Goal: Task Accomplishment & Management: Manage account settings

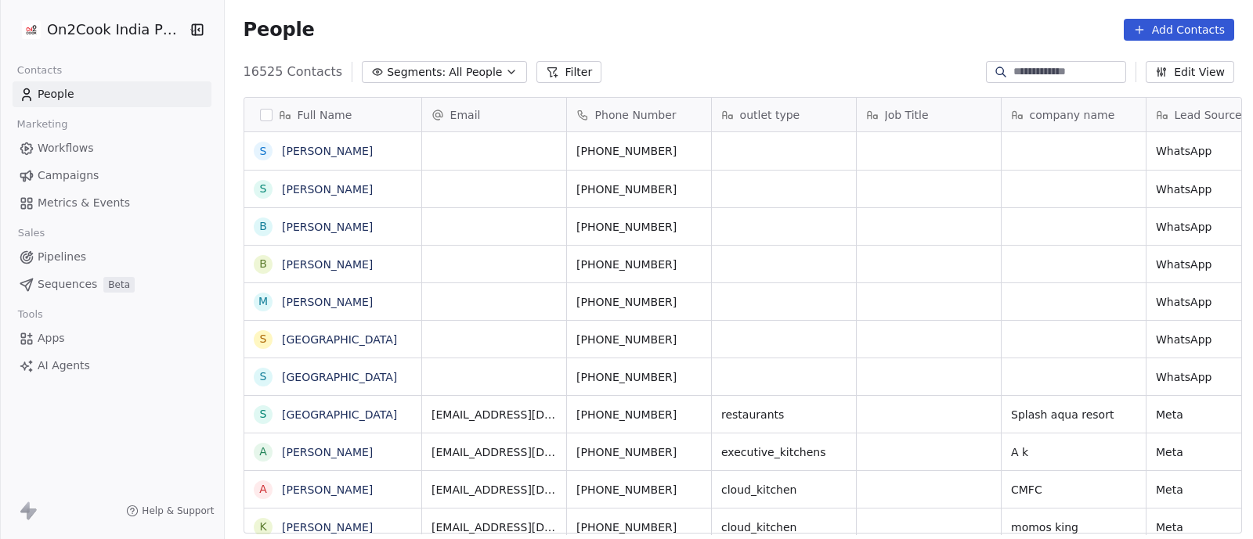
scroll to position [460, 1020]
click at [505, 68] on icon "button" at bounding box center [511, 72] width 13 height 13
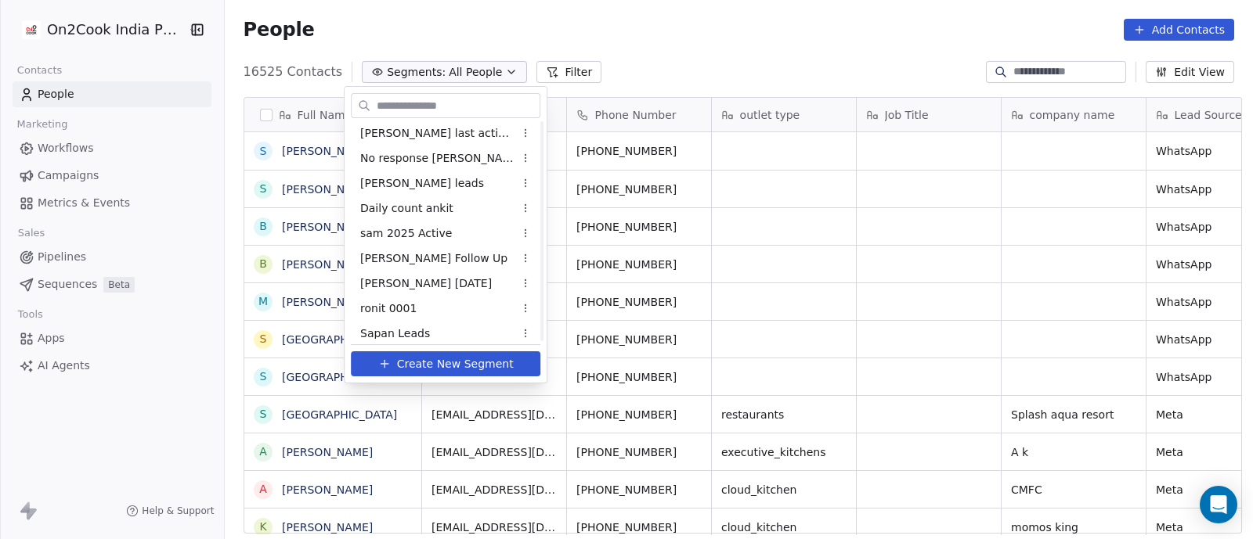
scroll to position [938, 0]
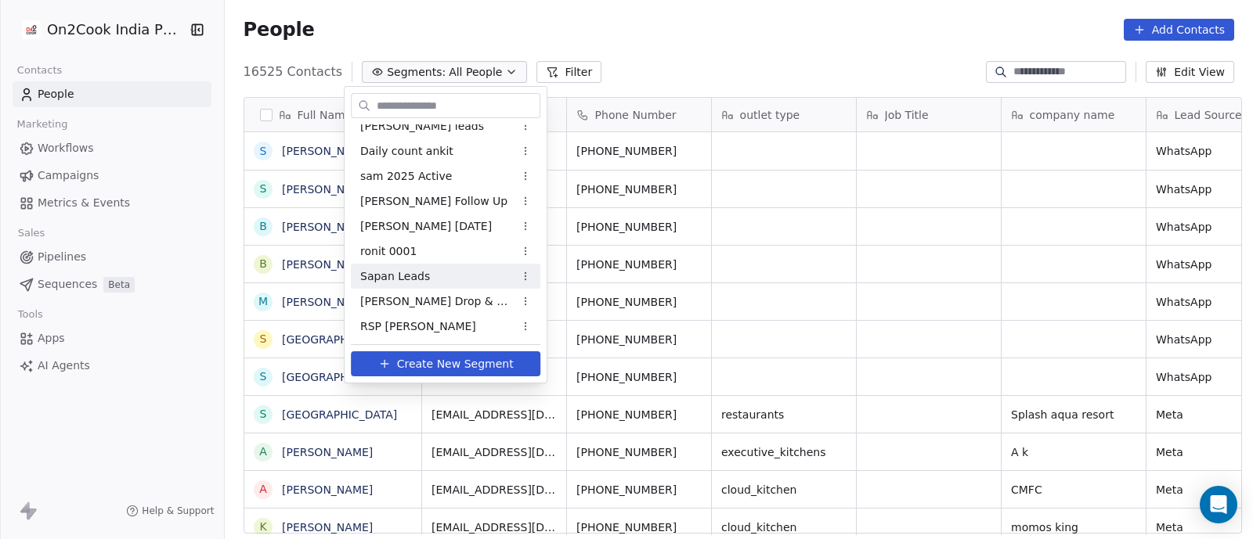
click at [417, 275] on span "Sapan Leads" at bounding box center [395, 277] width 70 height 16
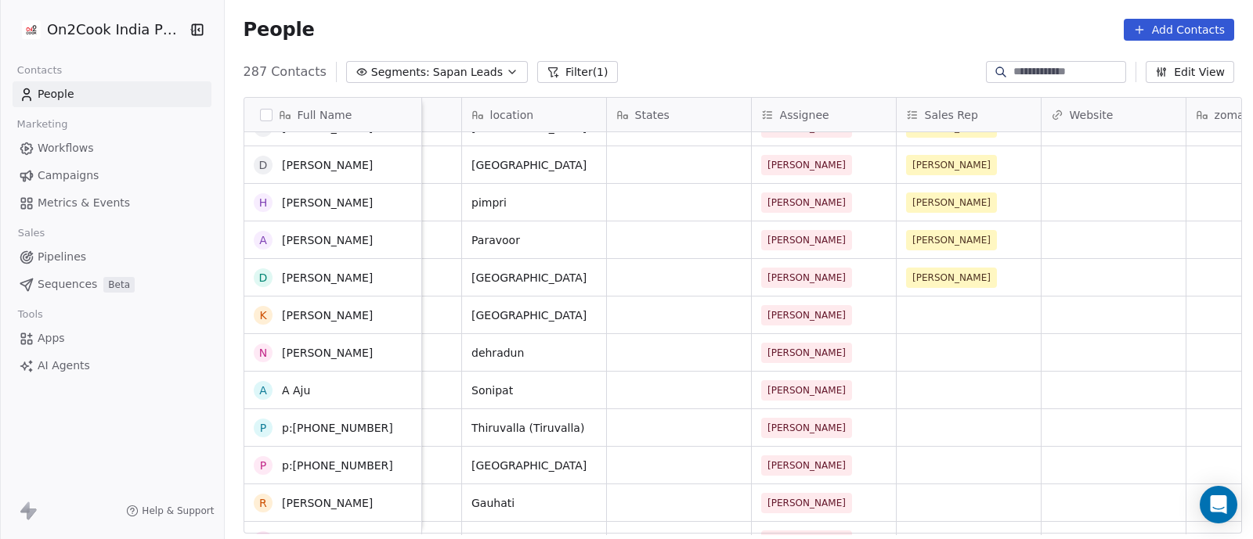
scroll to position [1174, 0]
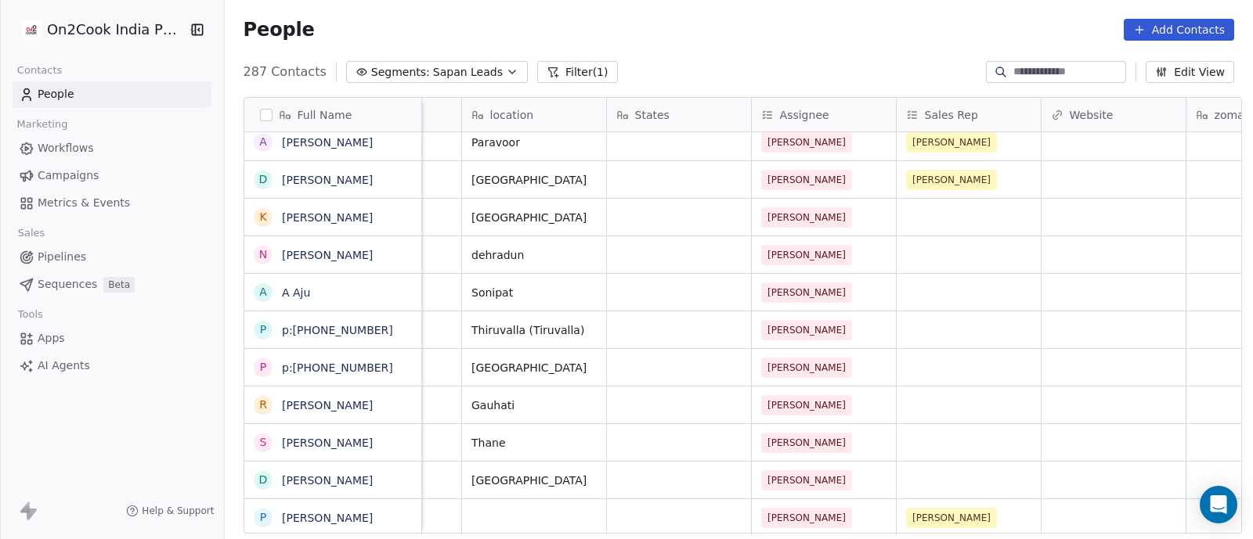
click at [642, 329] on div "grid" at bounding box center [679, 330] width 144 height 37
click at [607, 335] on div "grid" at bounding box center [679, 330] width 144 height 37
click at [613, 330] on div "grid" at bounding box center [679, 330] width 144 height 37
click at [550, 331] on span "Thiruvalla (Tiruvalla)" at bounding box center [527, 331] width 113 height 16
click at [522, 326] on span "Thiruvalla (Tiruvalla)" at bounding box center [527, 331] width 113 height 16
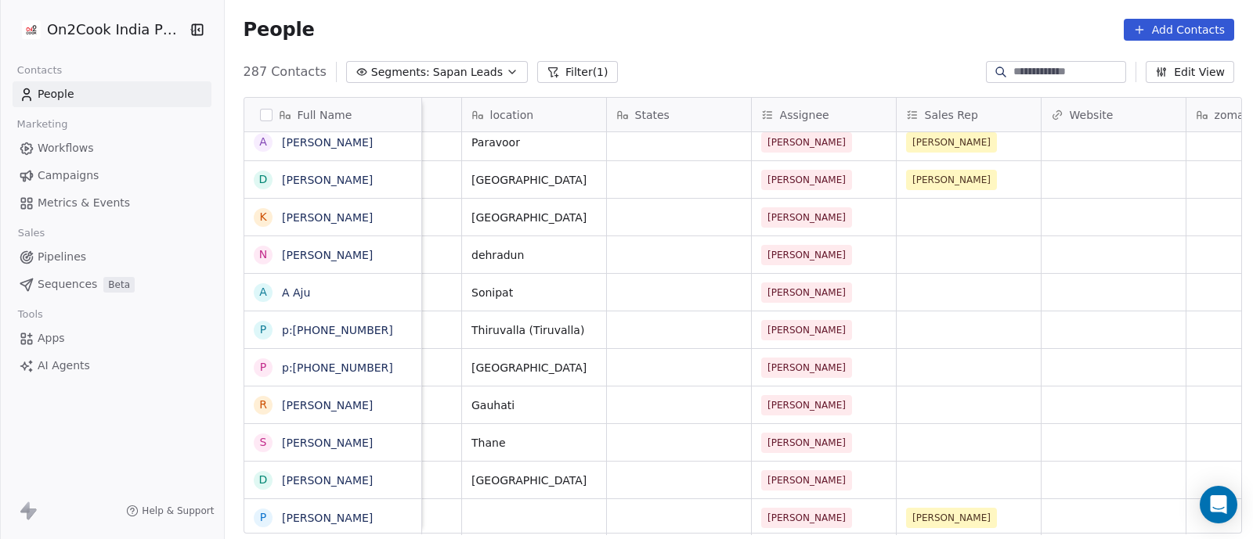
click at [676, 338] on div "grid" at bounding box center [679, 330] width 144 height 37
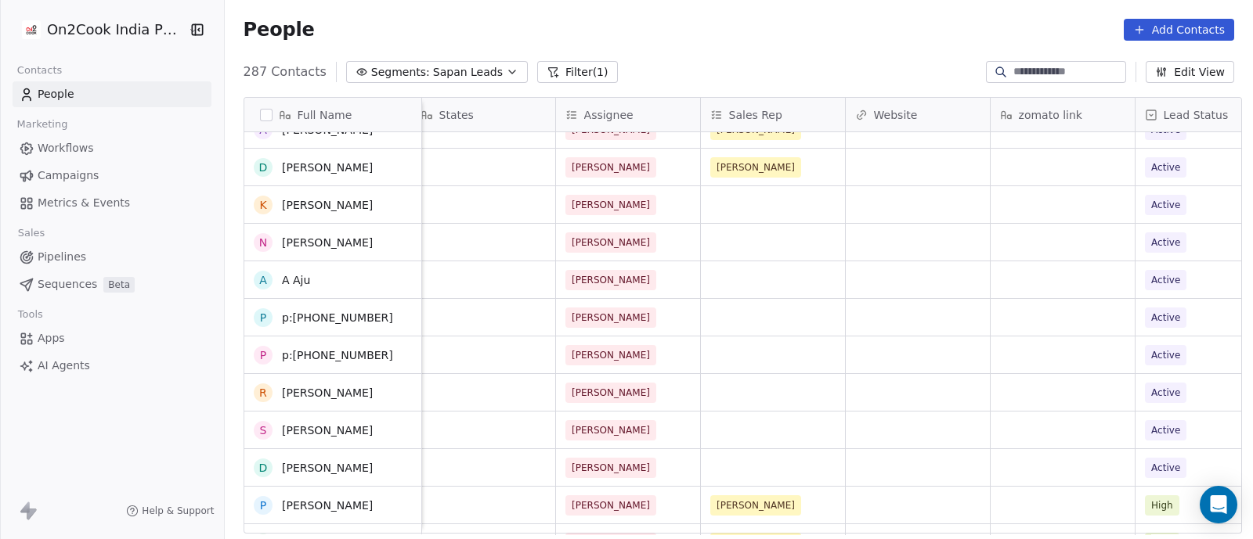
scroll to position [0, 0]
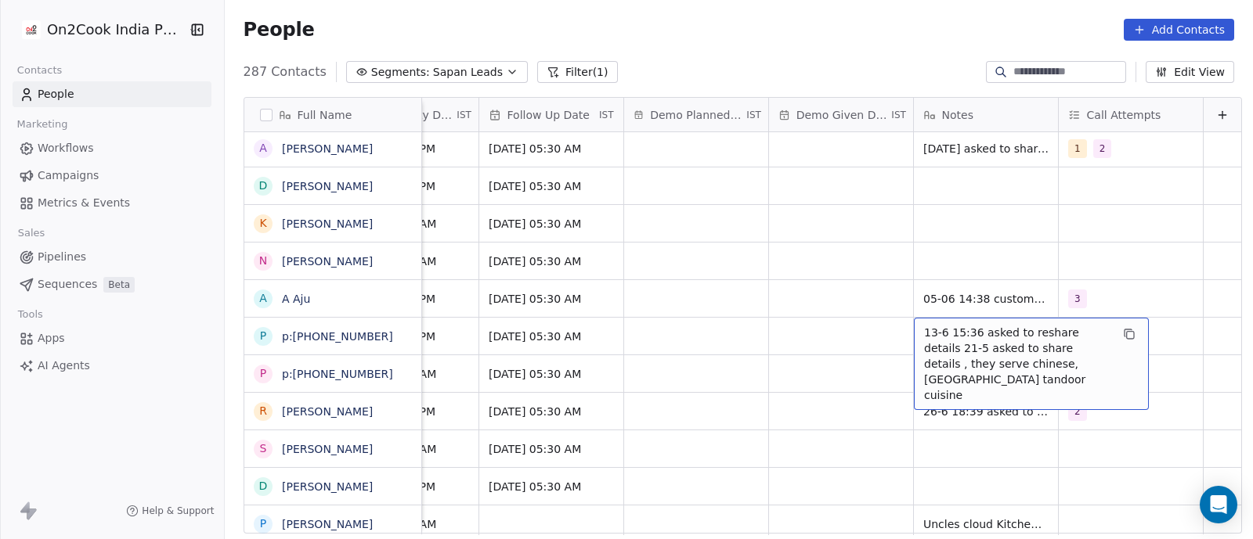
click at [950, 345] on span "13-6 15:36 asked to reshare details 21-5 asked to share details , they serve ch…" at bounding box center [1017, 364] width 186 height 78
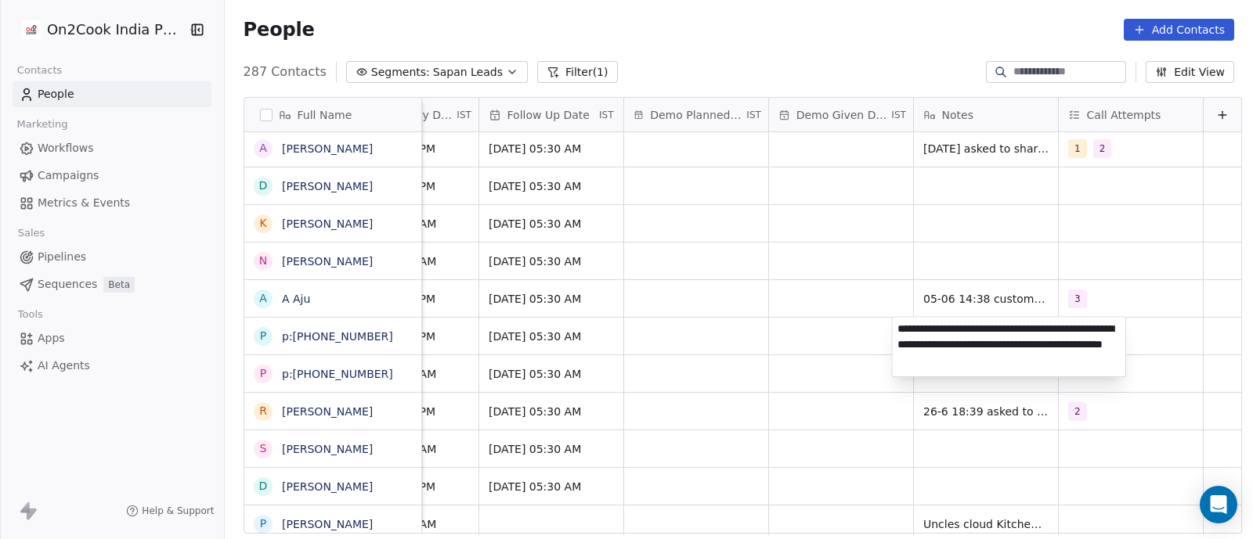
click at [827, 240] on html "On2Cook India Pvt. Ltd. Contacts People Marketing Workflows Campaigns Metrics &…" at bounding box center [626, 269] width 1253 height 539
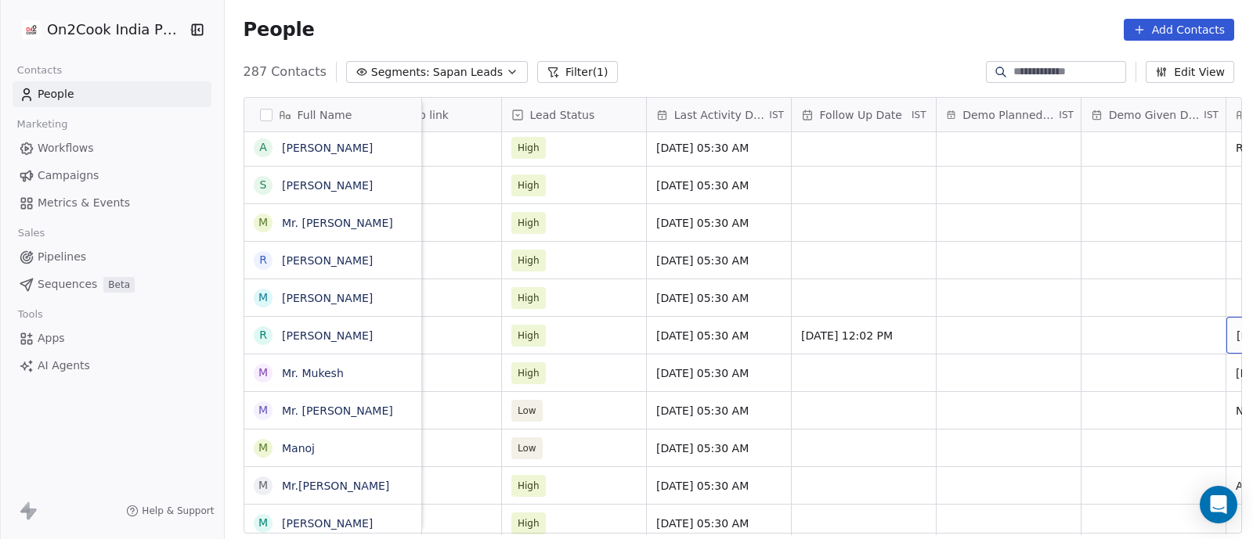
scroll to position [0, 2238]
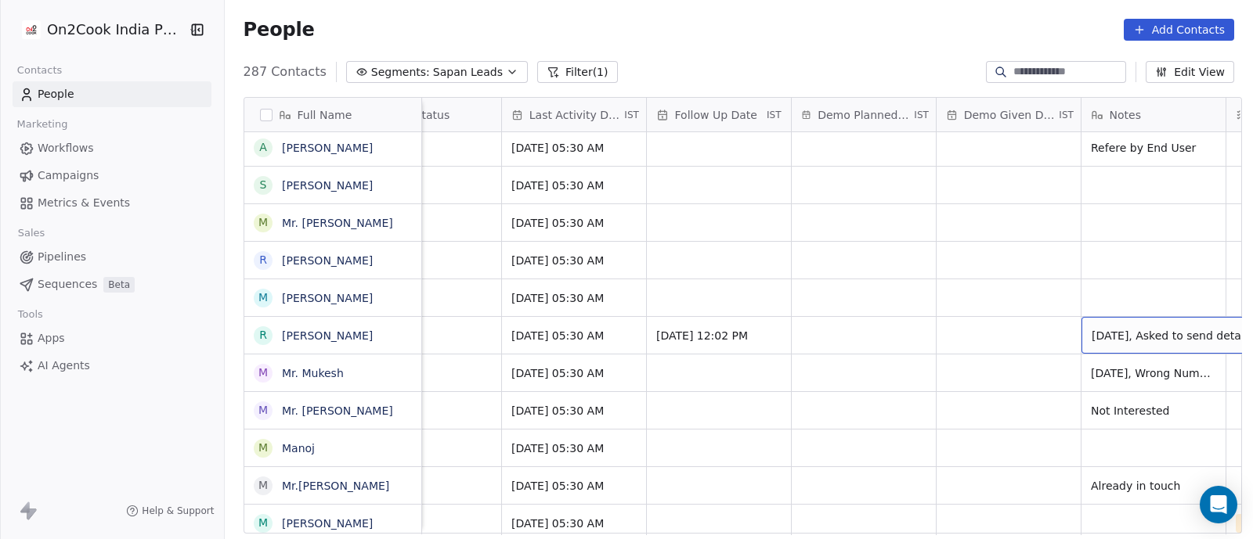
click at [1148, 341] on span "[DATE], Asked to send details" at bounding box center [1171, 336] width 161 height 16
type textarea "**********"
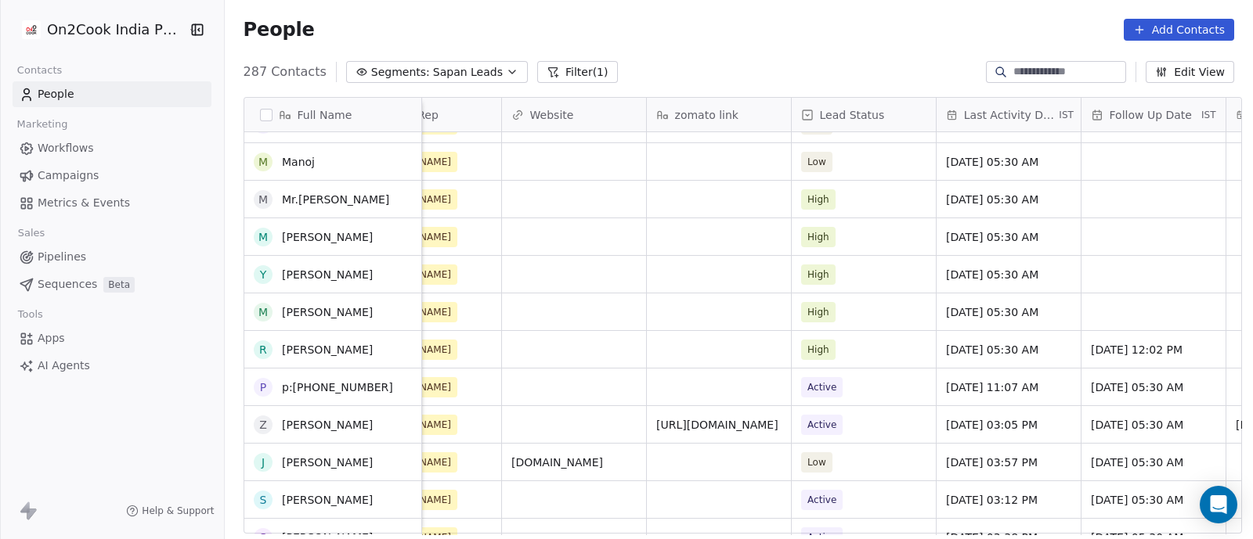
scroll to position [2343, 0]
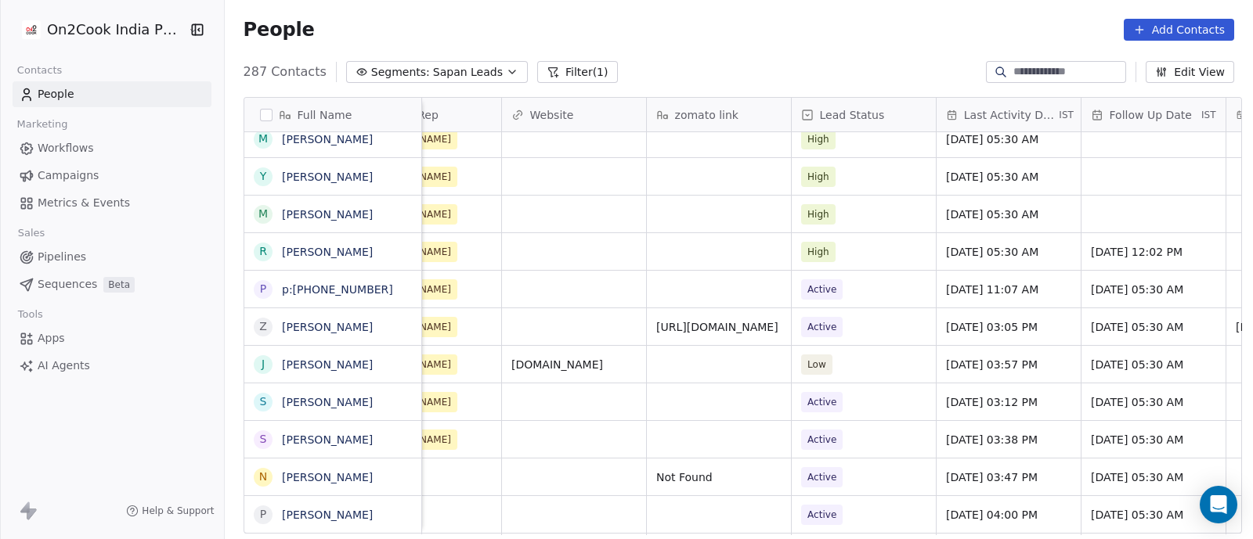
click at [543, 405] on div "grid" at bounding box center [574, 402] width 144 height 37
click at [468, 393] on div "[PERSON_NAME]" at bounding box center [429, 402] width 144 height 37
click at [585, 409] on div "grid" at bounding box center [574, 402] width 144 height 37
click at [863, 397] on div "Active" at bounding box center [864, 402] width 144 height 37
click at [951, 407] on span "[DATE] 03:12 PM" at bounding box center [992, 403] width 92 height 16
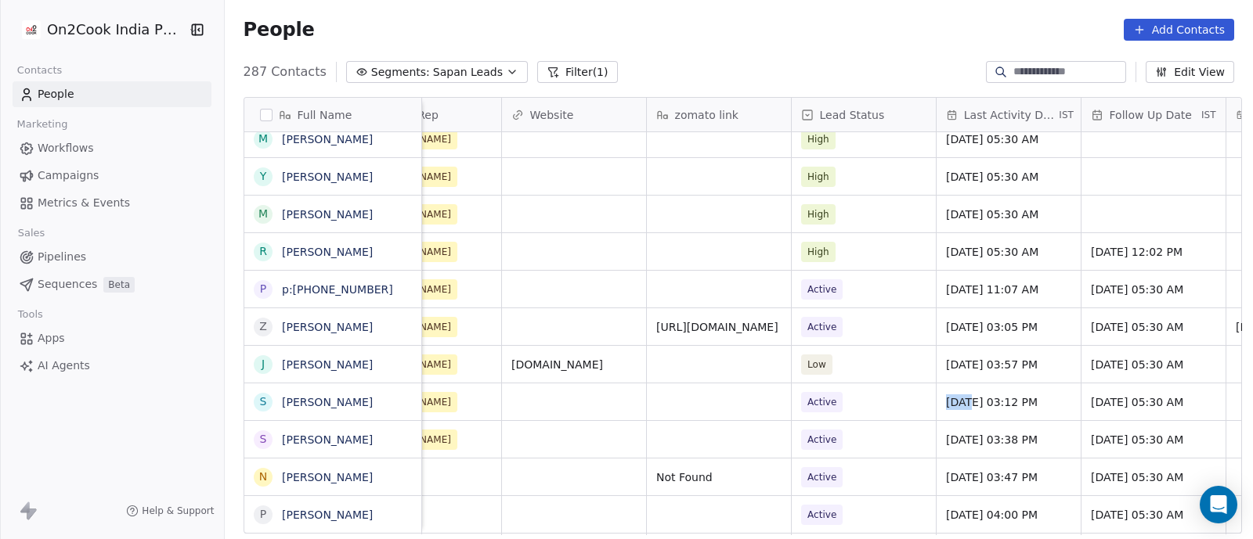
click at [951, 407] on span "[DATE] 03:12 PM" at bounding box center [992, 403] width 92 height 16
click at [990, 391] on div "[DATE] 03:12 PM" at bounding box center [1008, 402] width 144 height 37
click at [864, 402] on div "Active" at bounding box center [864, 402] width 144 height 37
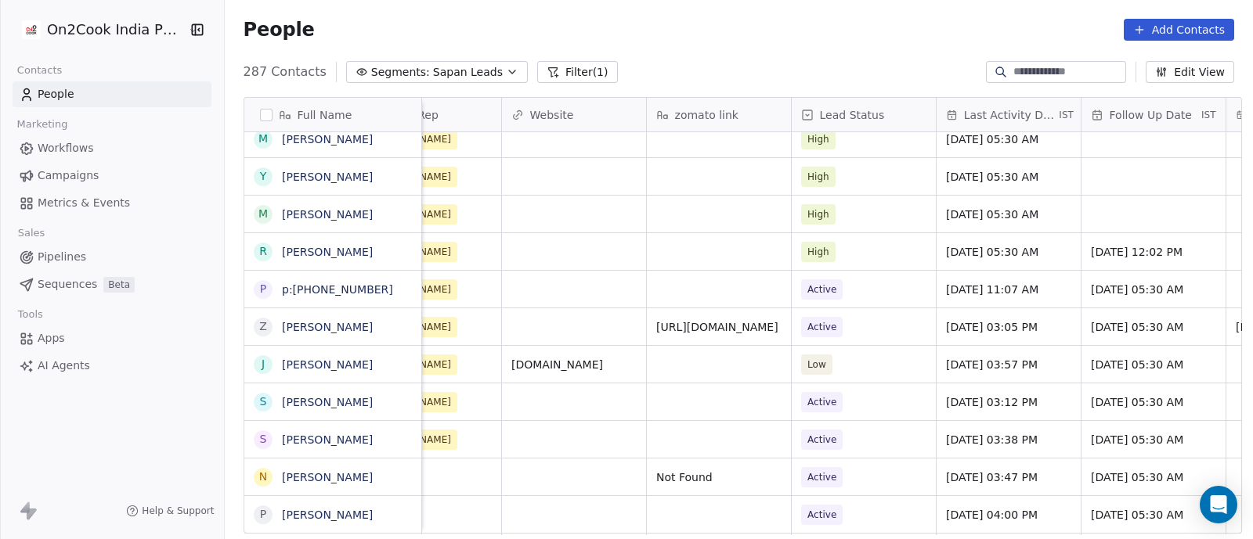
click at [585, 399] on div "grid" at bounding box center [574, 402] width 144 height 37
click at [589, 398] on div "grid" at bounding box center [574, 402] width 144 height 37
click at [864, 399] on div "Active" at bounding box center [864, 402] width 144 height 37
click at [841, 385] on div "Active" at bounding box center [864, 402] width 144 height 37
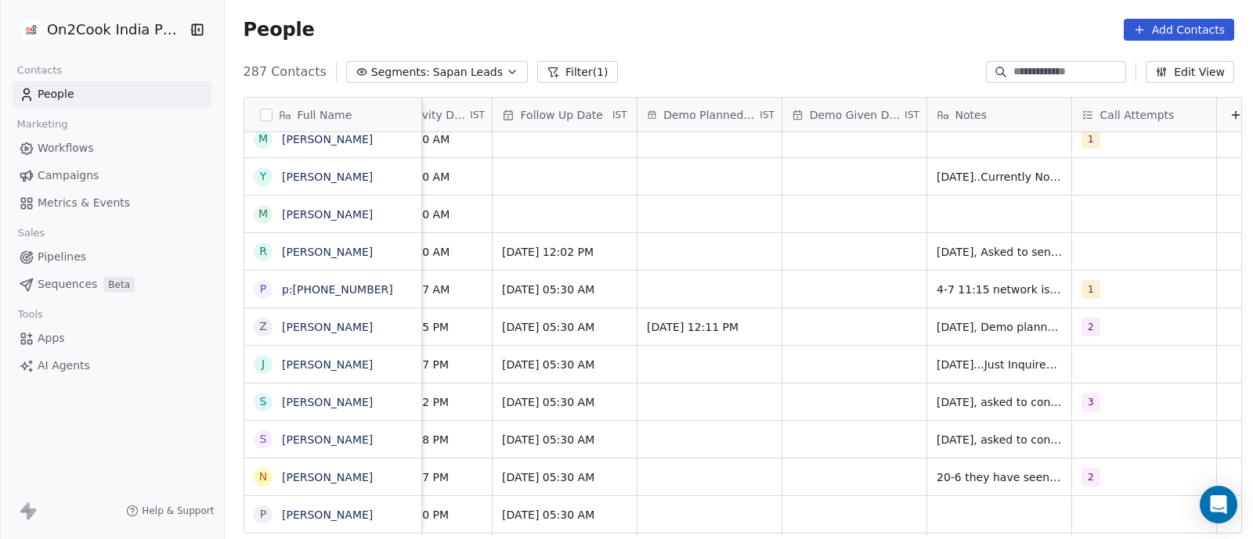
scroll to position [0, 2419]
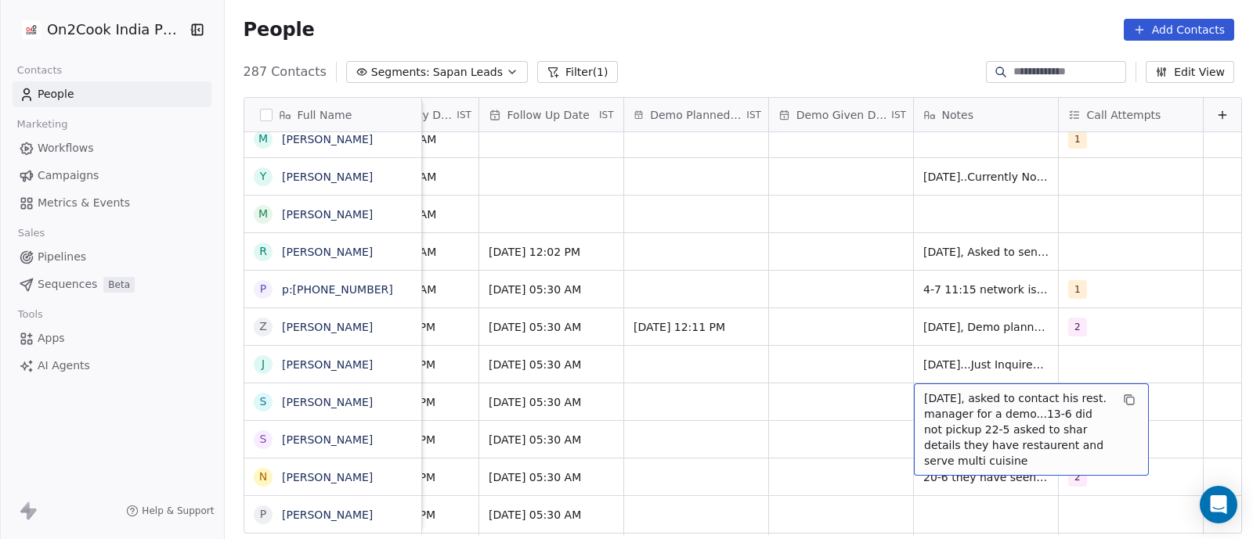
click at [966, 400] on span "[DATE], asked to contact his rest. manager for a demo...13-6 did not pickup 22-…" at bounding box center [1017, 430] width 186 height 78
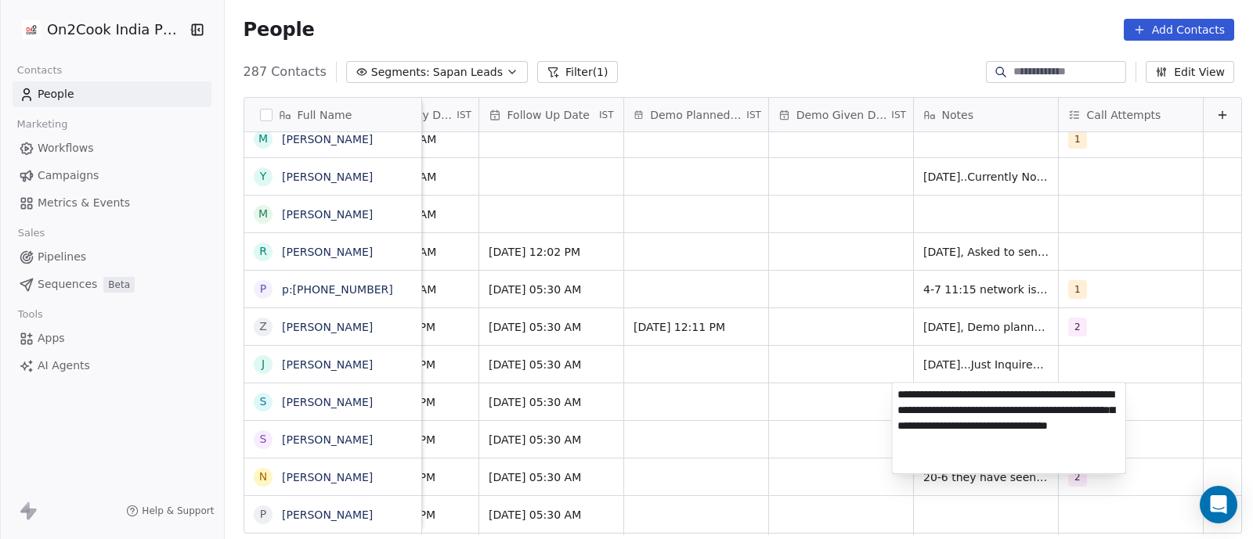
click at [860, 409] on html "On2Cook India Pvt. Ltd. Contacts People Marketing Workflows Campaigns Metrics &…" at bounding box center [626, 269] width 1253 height 539
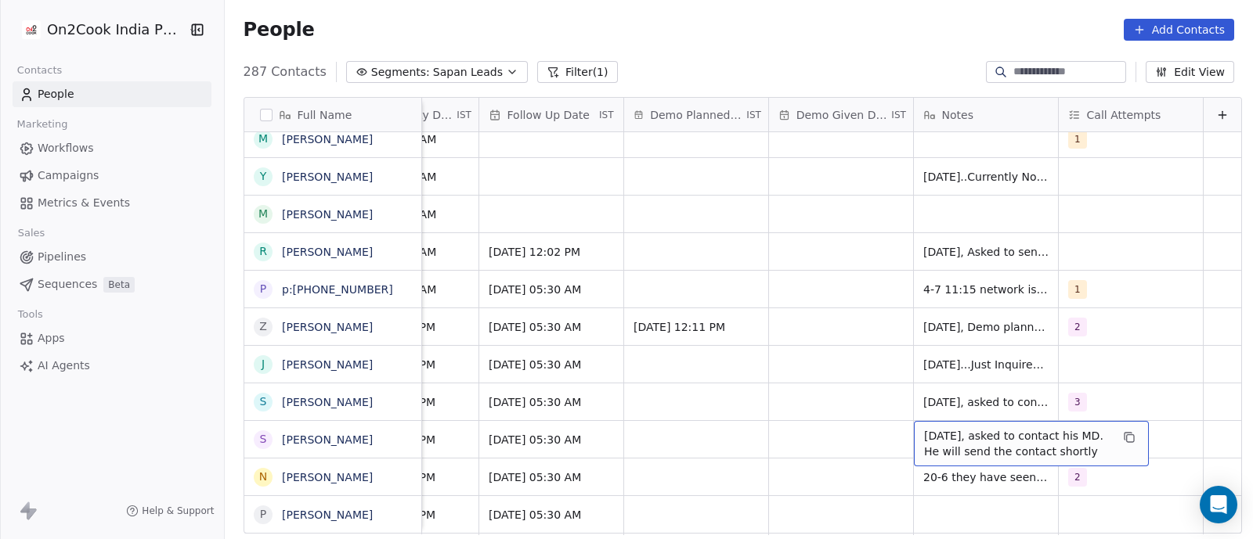
click at [955, 438] on span "[DATE], asked to contact his MD. He will send the contact shortly" at bounding box center [1017, 443] width 186 height 31
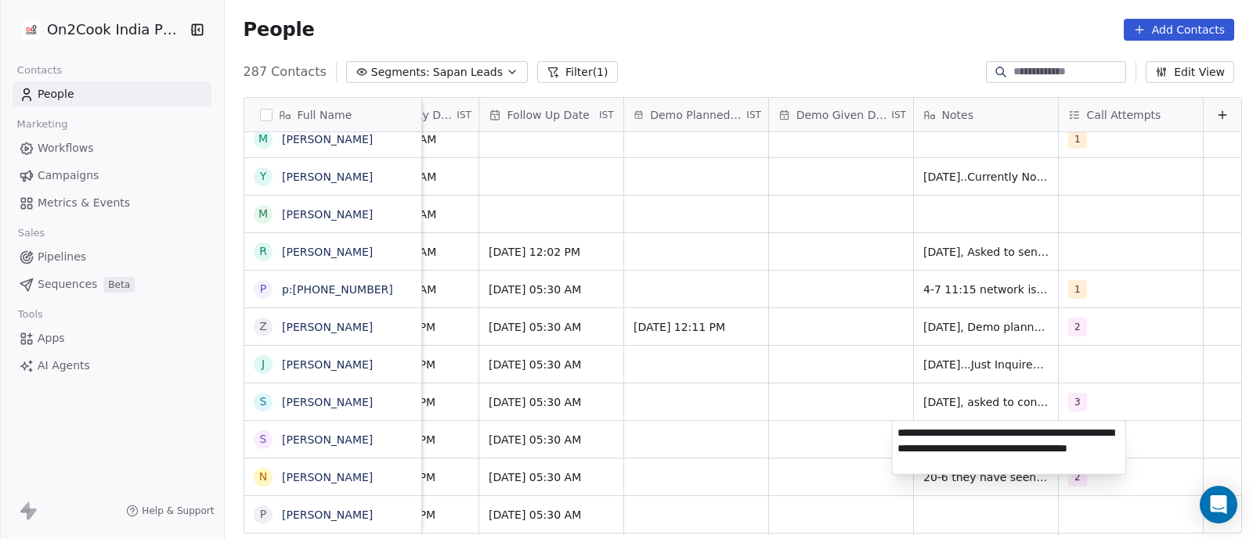
type textarea "**********"
click at [817, 447] on html "On2Cook India Pvt. Ltd. Contacts People Marketing Workflows Campaigns Metrics &…" at bounding box center [626, 269] width 1253 height 539
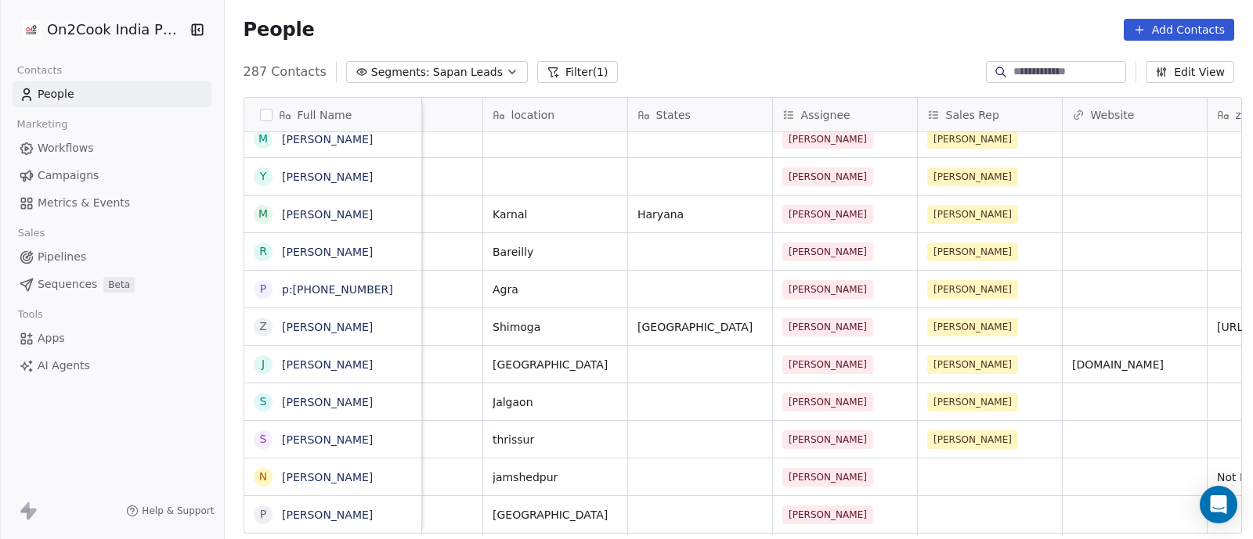
scroll to position [0, 1088]
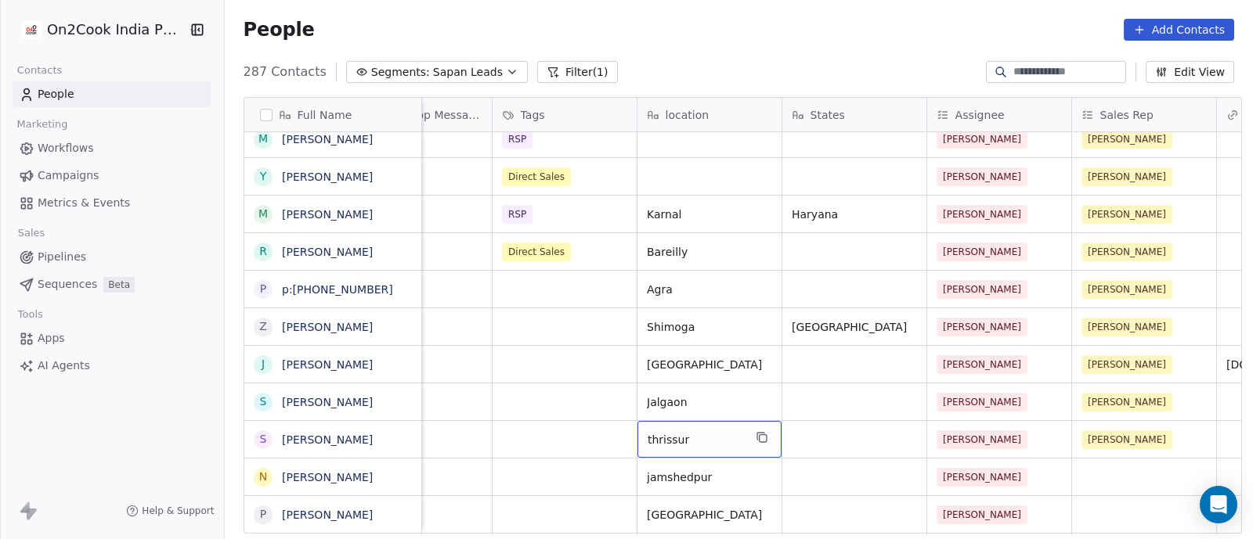
click at [695, 441] on span "thrissur" at bounding box center [696, 440] width 96 height 16
type textarea "**********"
click at [795, 444] on html "On2Cook India Pvt. Ltd. Contacts People Marketing Workflows Campaigns Metrics &…" at bounding box center [626, 269] width 1253 height 539
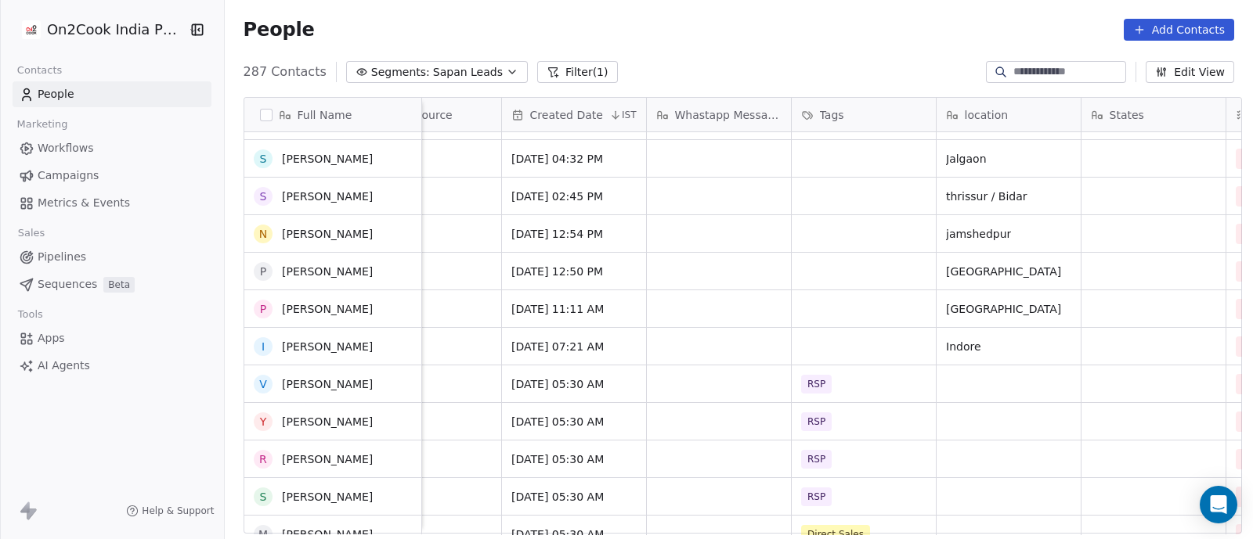
scroll to position [2245, 0]
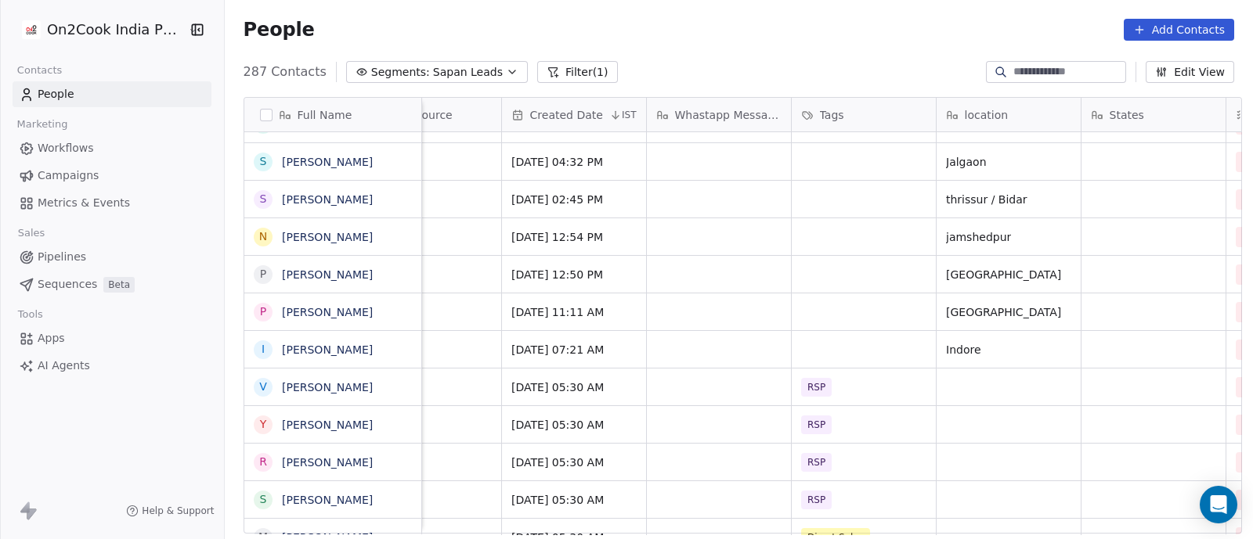
click at [661, 200] on div "grid" at bounding box center [719, 199] width 144 height 37
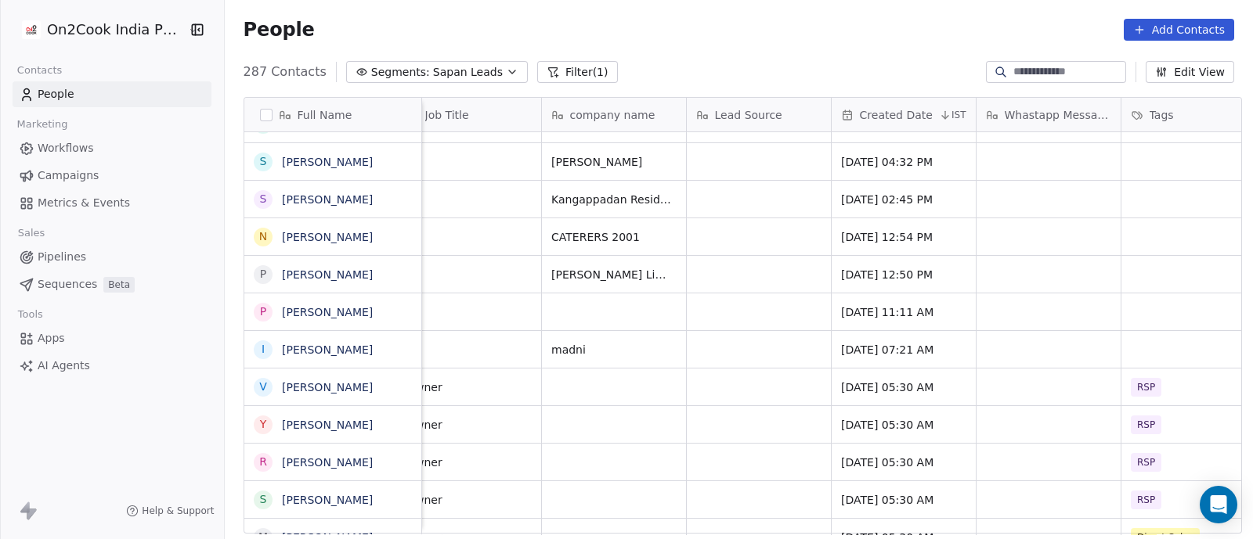
scroll to position [0, 462]
click at [661, 200] on span "Kangappadan Residency" at bounding box center [617, 200] width 135 height 16
type textarea "**********"
click at [741, 209] on html "On2Cook India Pvt. Ltd. Contacts People Marketing Workflows Campaigns Metrics &…" at bounding box center [626, 269] width 1253 height 539
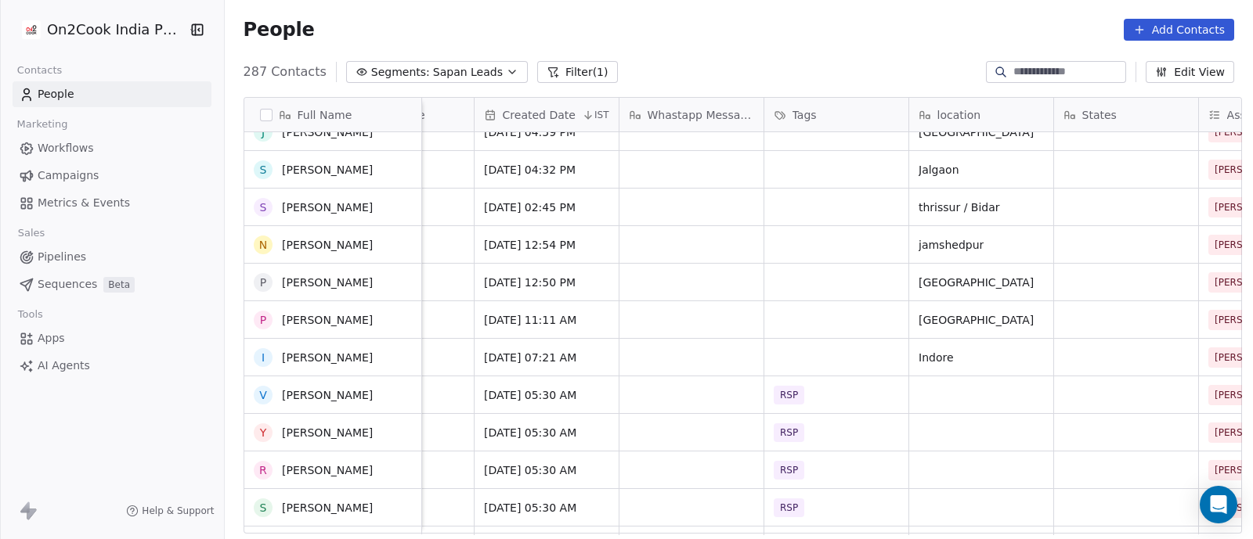
scroll to position [2025, 0]
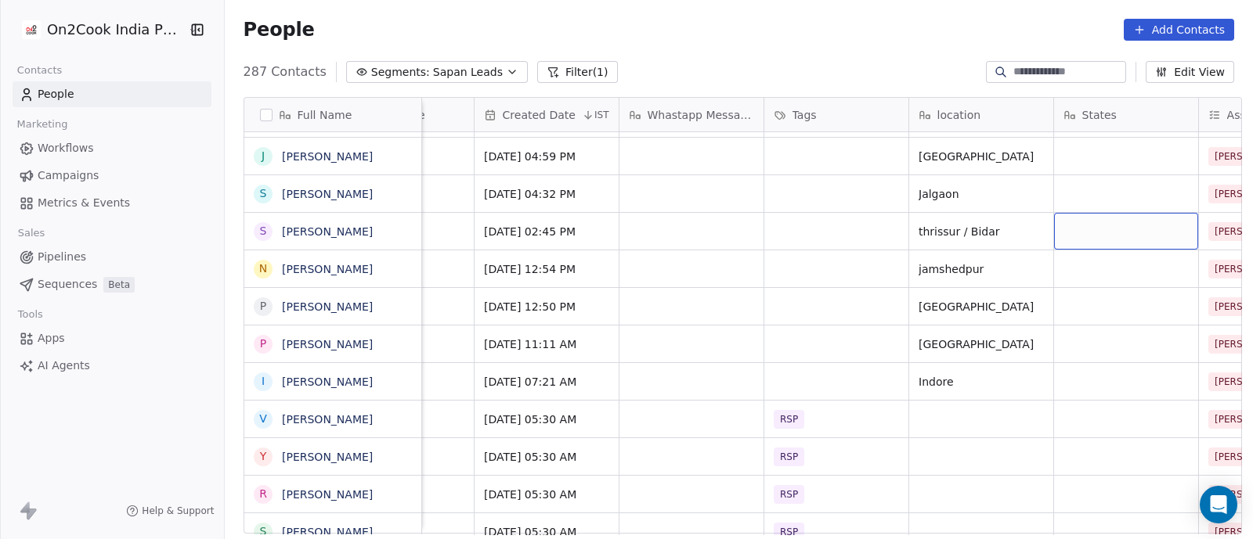
click at [1068, 224] on div "grid" at bounding box center [1126, 231] width 144 height 37
click at [1069, 224] on div "grid" at bounding box center [1126, 231] width 144 height 37
type textarea "*********"
click at [1037, 267] on html "On2Cook India Pvt. Ltd. Contacts People Marketing Workflows Campaigns Metrics &…" at bounding box center [626, 269] width 1253 height 539
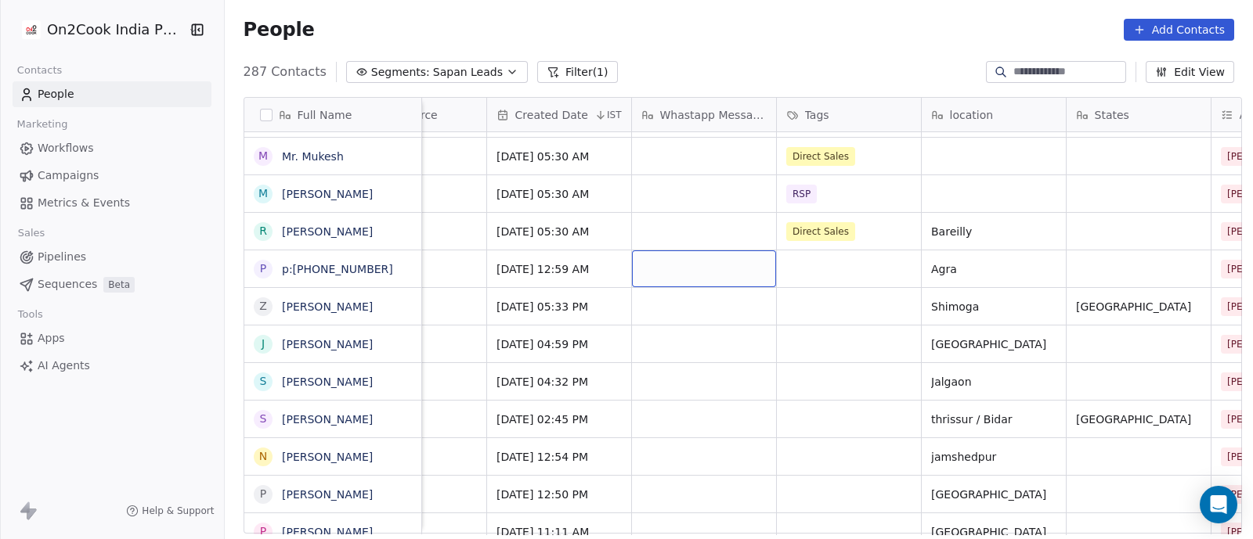
scroll to position [0, 803]
click at [1095, 375] on div "grid" at bounding box center [1140, 381] width 144 height 37
type textarea "**********"
click at [1092, 353] on html "On2Cook India Pvt. Ltd. Contacts People Marketing Workflows Campaigns Metrics &…" at bounding box center [626, 269] width 1253 height 539
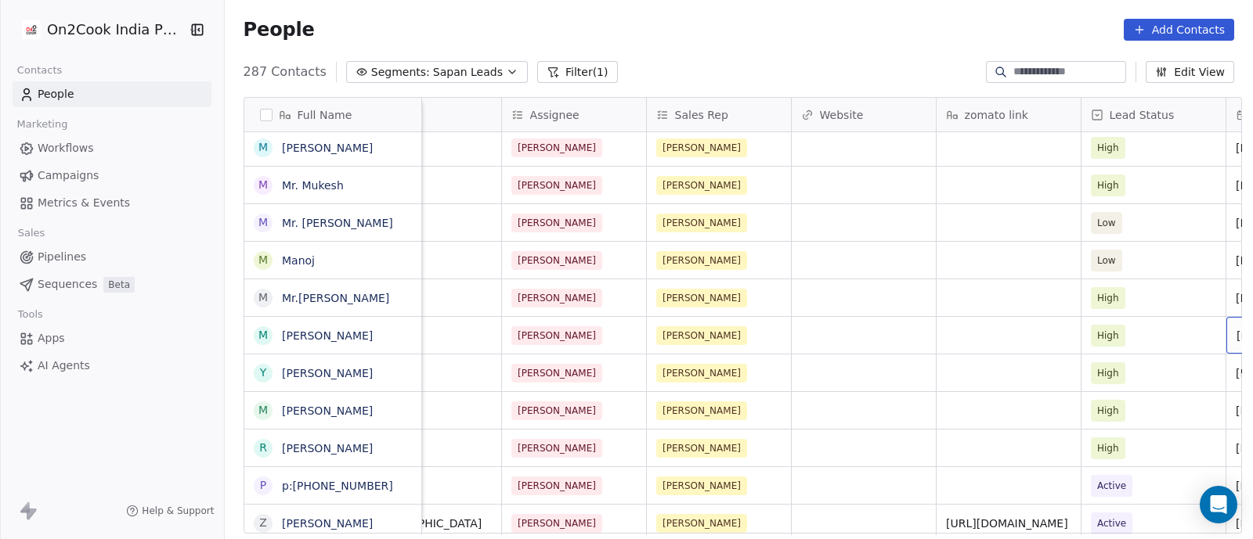
scroll to position [0, 1658]
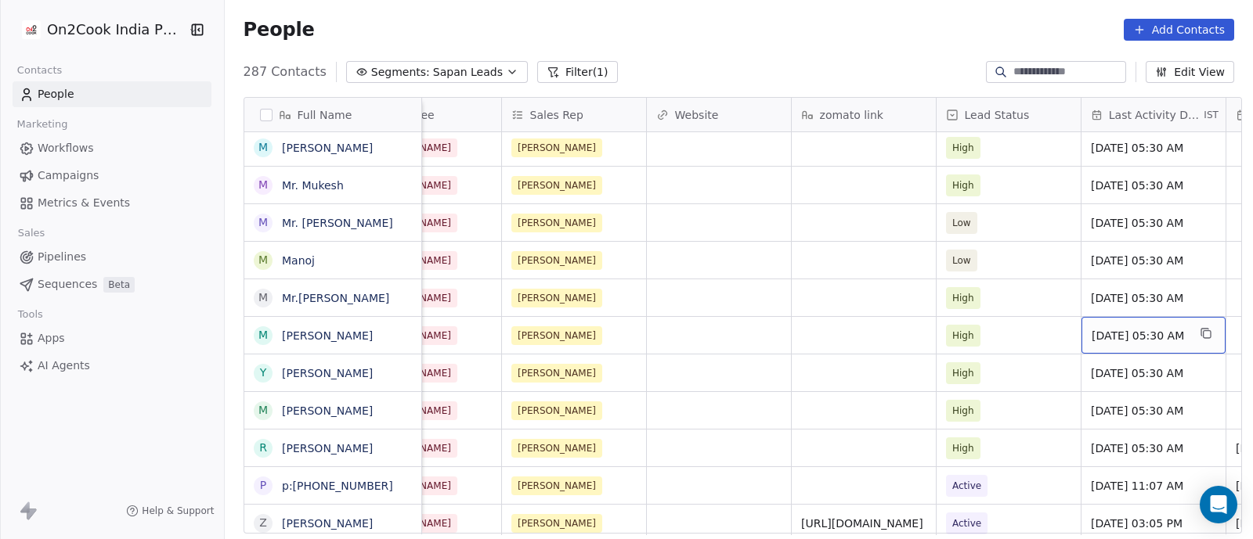
click at [1107, 328] on span "[DATE] 05:30 AM" at bounding box center [1139, 336] width 96 height 16
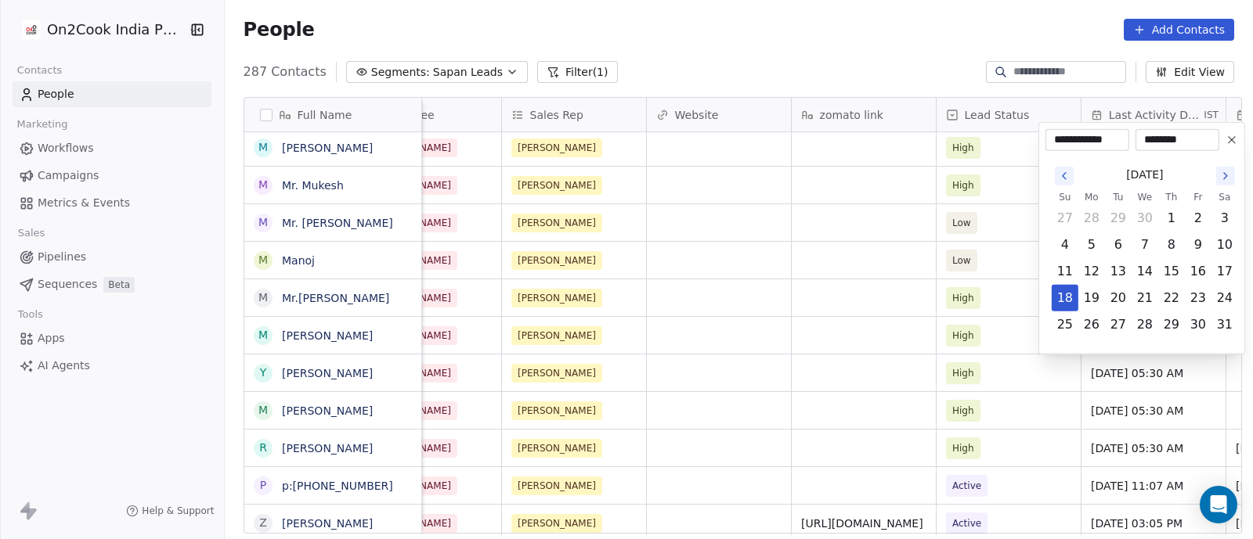
click at [1225, 174] on icon "Go to the Next Month" at bounding box center [1225, 176] width 13 height 13
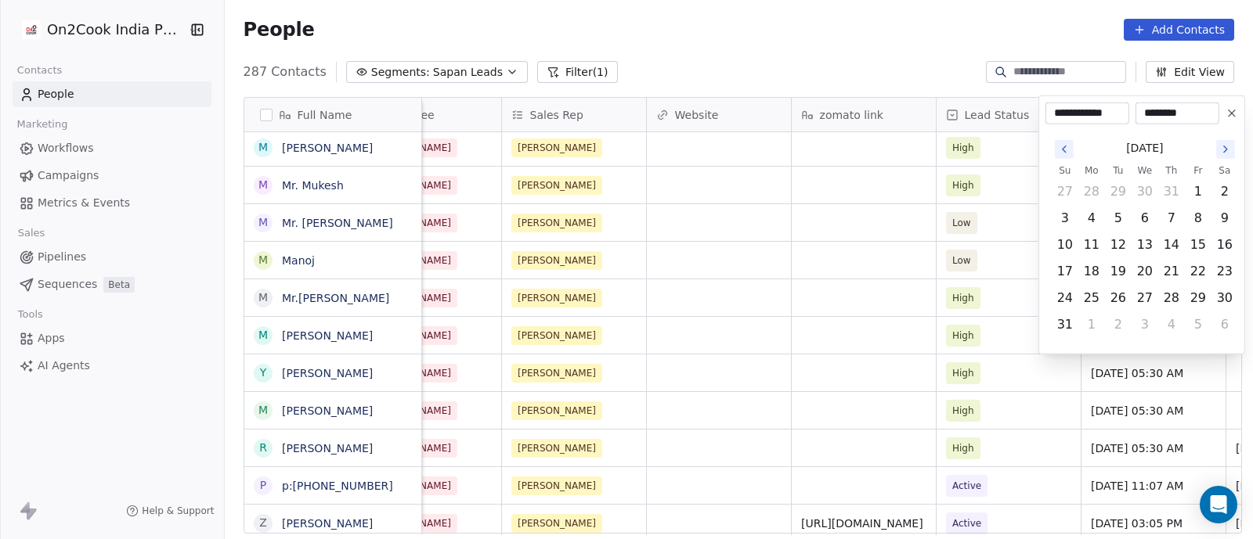
click at [1224, 152] on icon "Go to the Next Month" at bounding box center [1225, 149] width 3 height 6
click at [1171, 302] on button "25" at bounding box center [1171, 298] width 25 height 25
type input "**********"
click at [1015, 365] on html "On2Cook India Pvt. Ltd. Contacts People Marketing Workflows Campaigns Metrics &…" at bounding box center [626, 269] width 1253 height 539
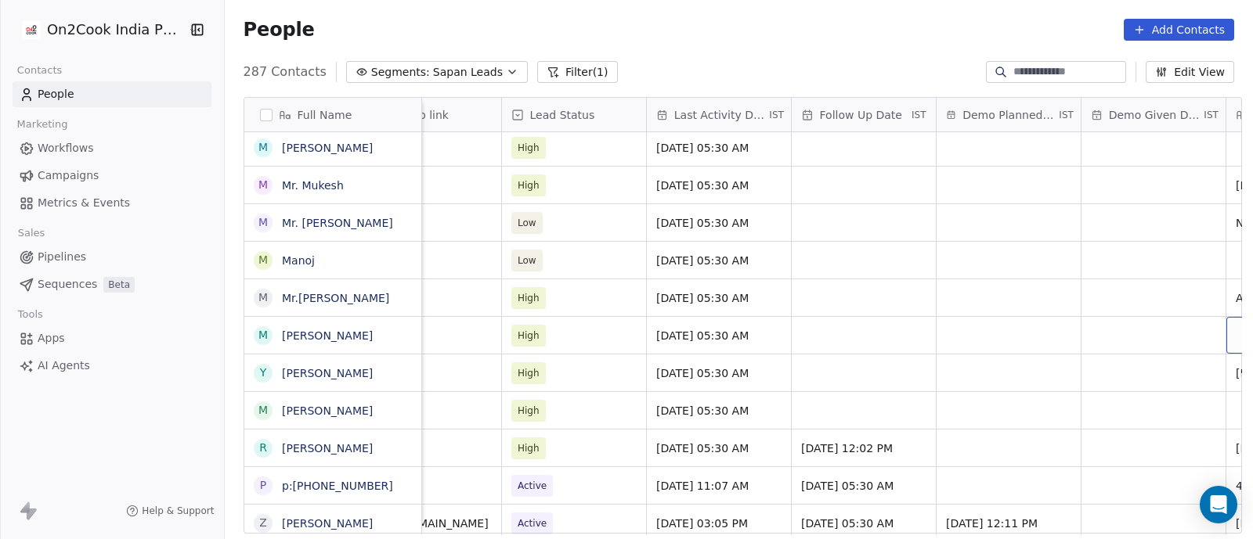
scroll to position [0, 2238]
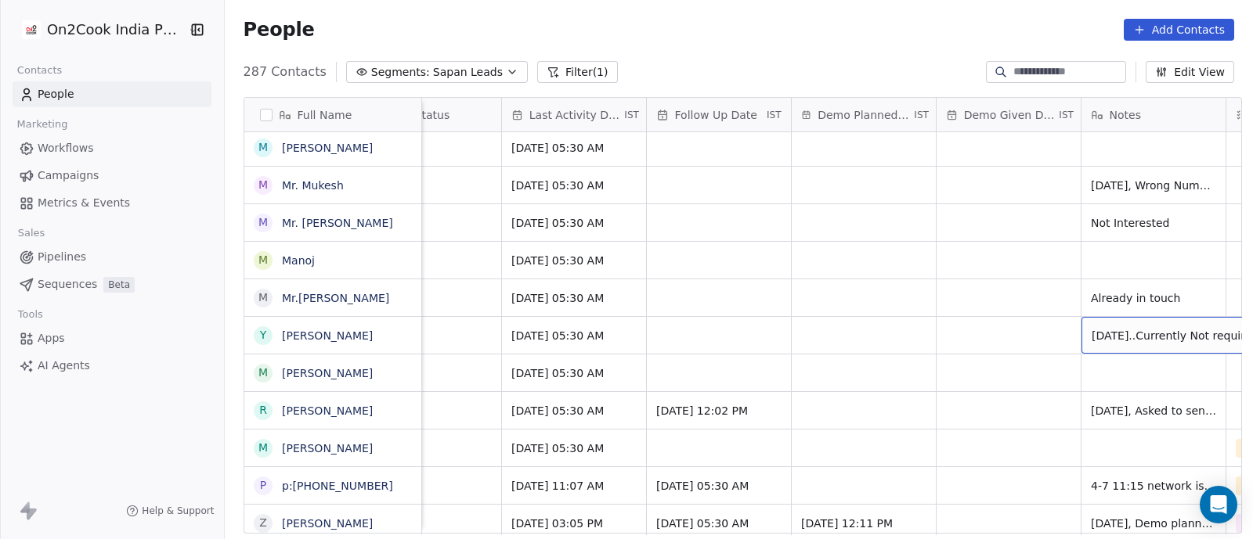
click at [1137, 330] on span "[DATE]..Currently Not required" at bounding box center [1174, 336] width 167 height 16
click at [986, 303] on html "On2Cook India Pvt. Ltd. Contacts People Marketing Workflows Campaigns Metrics &…" at bounding box center [626, 269] width 1253 height 539
click at [1102, 446] on div "grid" at bounding box center [1153, 448] width 144 height 37
type textarea "**********"
click at [983, 404] on html "On2Cook India Pvt. Ltd. Contacts People Marketing Workflows Campaigns Metrics &…" at bounding box center [626, 269] width 1253 height 539
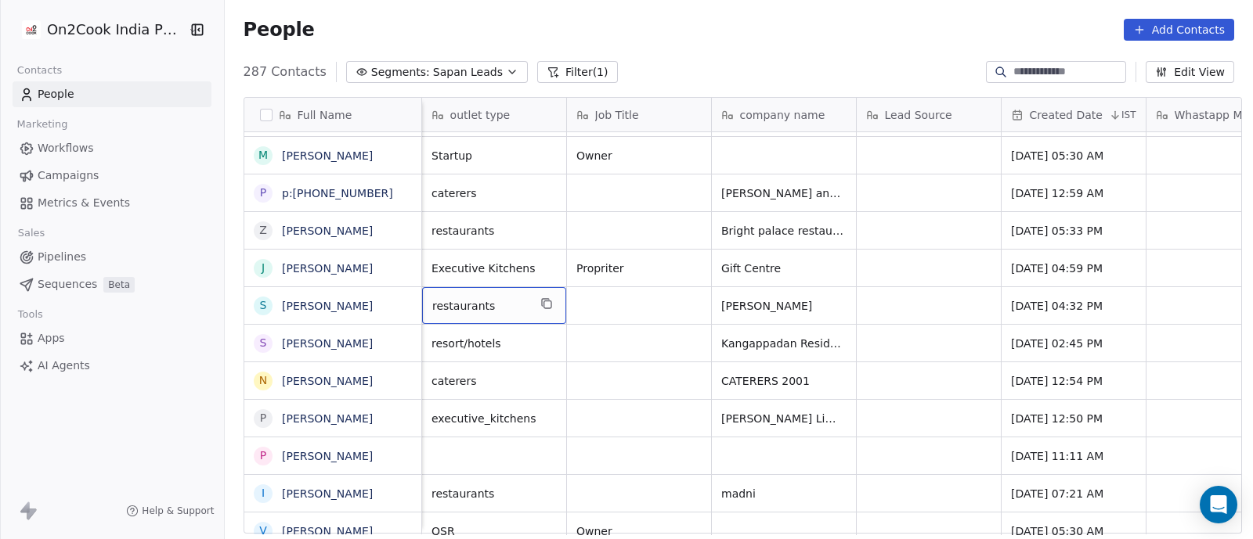
scroll to position [0, 145]
